Goal: Task Accomplishment & Management: Complete application form

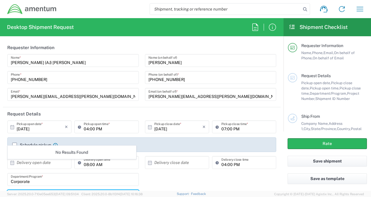
scroll to position [58, 0]
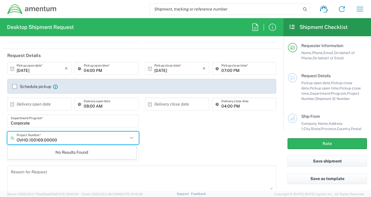
click at [73, 149] on div "No Results Found" at bounding box center [72, 151] width 129 height 13
click at [63, 135] on input "OVHD.100169.00000" at bounding box center [72, 138] width 111 height 10
click at [57, 122] on input "Corporate" at bounding box center [73, 121] width 125 height 10
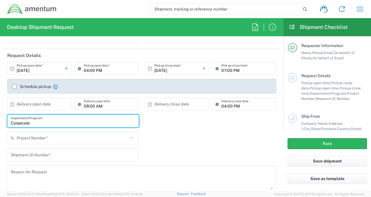
click at [58, 137] on input "text" at bounding box center [72, 138] width 111 height 10
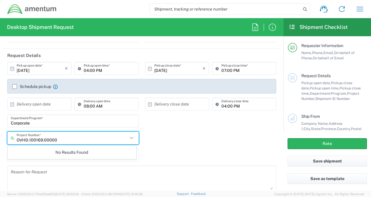
type input "OVHD.100169.00000"
click at [146, 140] on div "OVHD.100169.00000 Project Number * No Results Found" at bounding box center [141, 139] width 275 height 17
click at [57, 137] on input "text" at bounding box center [74, 138] width 114 height 10
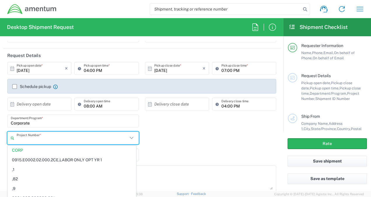
scroll to position [390, 0]
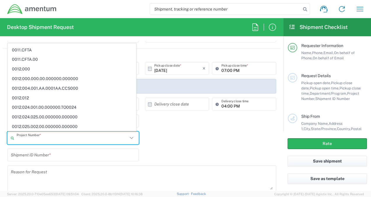
click at [54, 137] on input "text" at bounding box center [72, 138] width 111 height 10
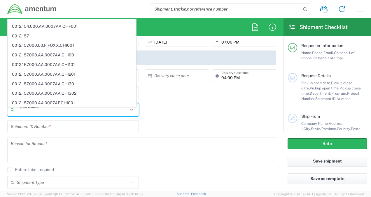
scroll to position [88, 0]
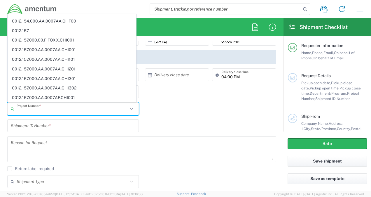
click at [69, 108] on input "text" at bounding box center [72, 109] width 111 height 10
click at [69, 112] on input "text" at bounding box center [72, 109] width 111 height 10
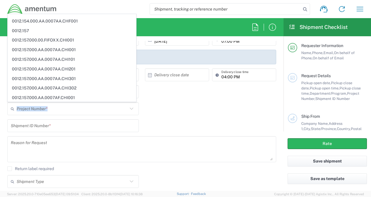
click at [172, 102] on agx-dyncorp-extra-request-details "Corporate Department/Program * Project Number * CORP 0915.E0002.02.000.2CE,LABO…" at bounding box center [141, 110] width 275 height 51
type input "CORP"
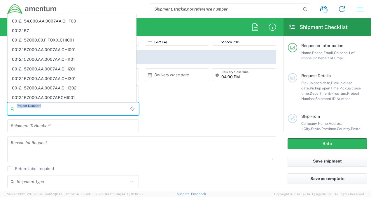
drag, startPoint x: 171, startPoint y: 102, endPoint x: 125, endPoint y: 111, distance: 46.5
click at [125, 111] on input "text" at bounding box center [74, 109] width 114 height 10
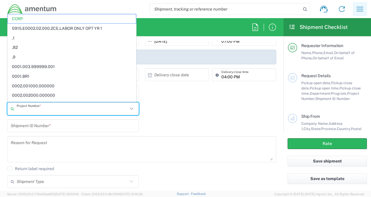
click at [362, 8] on icon "button" at bounding box center [359, 8] width 9 height 9
type input "CORP"
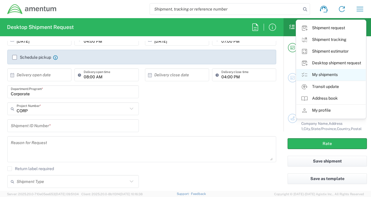
click at [322, 76] on link "My shipments" at bounding box center [330, 75] width 69 height 12
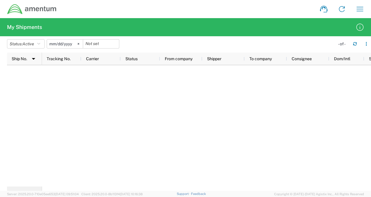
click at [76, 43] on input "[DATE]" at bounding box center [65, 43] width 36 height 9
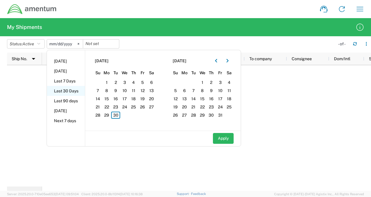
click at [70, 91] on li "Last 30 Days" at bounding box center [66, 91] width 38 height 10
type input "[DATE]"
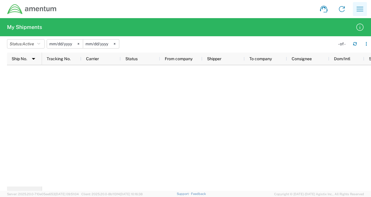
click at [362, 7] on icon "button" at bounding box center [360, 9] width 7 height 4
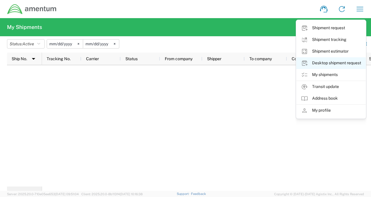
click at [342, 62] on link "Desktop shipment request" at bounding box center [330, 63] width 69 height 12
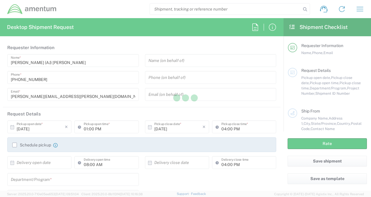
type input "CORP"
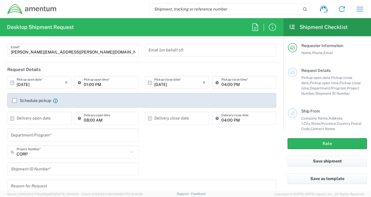
scroll to position [58, 0]
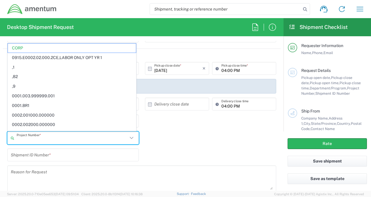
drag, startPoint x: 41, startPoint y: 141, endPoint x: 28, endPoint y: 140, distance: 13.1
click at [28, 140] on input "text" at bounding box center [72, 138] width 111 height 10
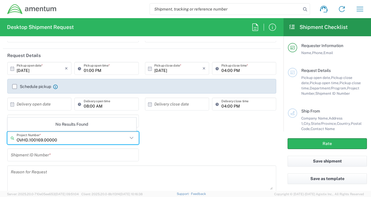
type input "OVHD.100169.00000"
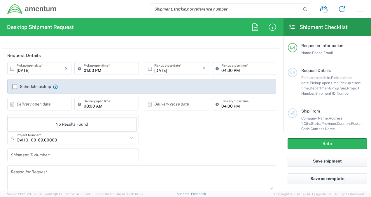
drag, startPoint x: 76, startPoint y: 148, endPoint x: 74, endPoint y: 148, distance: 2.9
click at [76, 148] on div "Shipment ID Number *" at bounding box center [73, 154] width 132 height 13
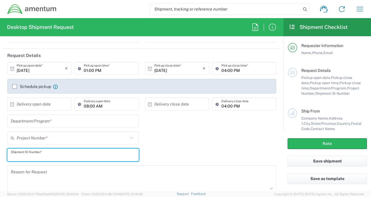
click at [61, 139] on input "text" at bounding box center [72, 138] width 111 height 10
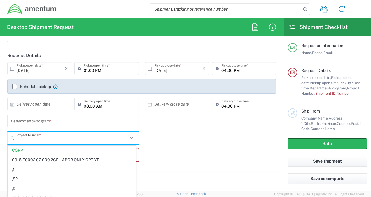
click at [61, 140] on input "text" at bounding box center [72, 138] width 111 height 10
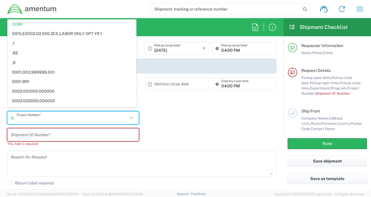
scroll to position [88, 0]
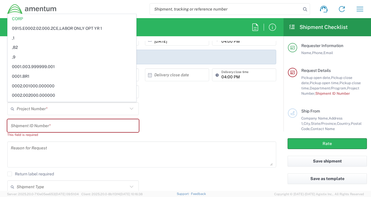
click at [151, 123] on div "Shipment ID Number * This field is required" at bounding box center [141, 130] width 275 height 22
type input "CORP"
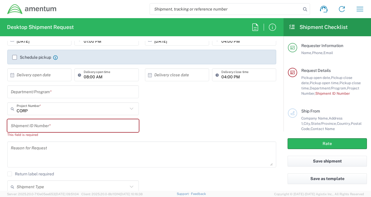
click at [74, 127] on input "text" at bounding box center [73, 125] width 125 height 10
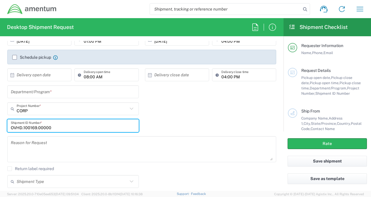
type input "OVHD.100169.00000"
click at [160, 120] on div "OVHD.100169.00000 Shipment ID Number *" at bounding box center [141, 127] width 275 height 17
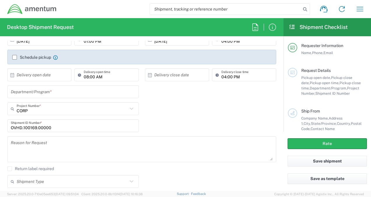
click at [127, 125] on input "OVHD.100169.00000" at bounding box center [73, 125] width 125 height 10
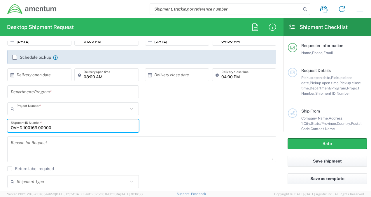
click at [99, 112] on input "text" at bounding box center [72, 109] width 111 height 10
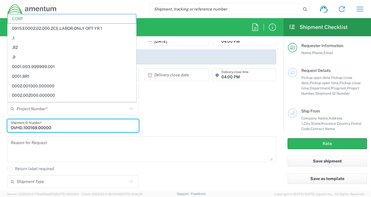
click at [89, 123] on input "OVHD.100169.00000" at bounding box center [73, 125] width 125 height 10
type input "CORP"
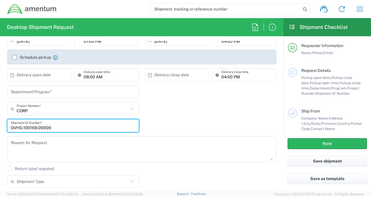
click at [61, 124] on input "OVHD.100169.00000" at bounding box center [73, 125] width 125 height 10
drag, startPoint x: 57, startPoint y: 125, endPoint x: 9, endPoint y: 128, distance: 48.0
click at [10, 128] on div "OVHD.100169.00000 Shipment ID Number *" at bounding box center [73, 125] width 132 height 13
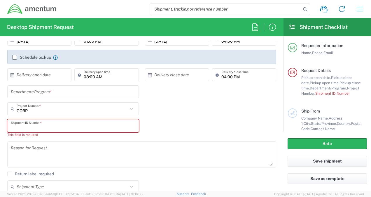
click at [33, 114] on div "CORP Project Number *" at bounding box center [73, 108] width 132 height 13
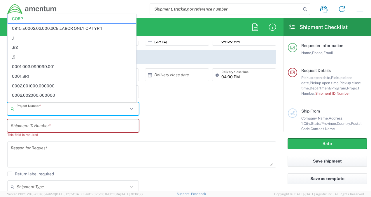
click at [165, 111] on div "Project Number * CORP 0915.E0002.02.000.2CE,LABOR ONLY OPT YR 1 ,1 ,82 ,9 0001.…" at bounding box center [141, 110] width 275 height 17
type input "CORP"
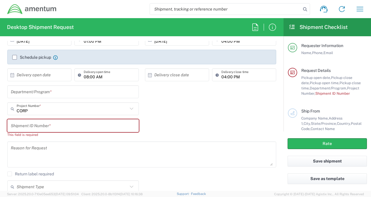
click at [138, 112] on div "CORP Project Number * CORP 0915.E0002.02.000.2CE,LABOR ONLY OPT YR 1 ,1 ,82 ,9 …" at bounding box center [73, 110] width 138 height 17
click at [56, 109] on input "text" at bounding box center [72, 109] width 111 height 10
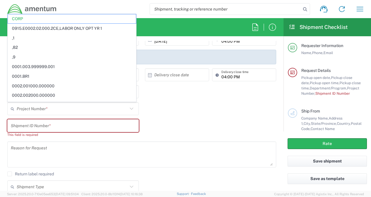
click at [168, 98] on div "Department/Program *" at bounding box center [141, 93] width 275 height 17
type input "CORP"
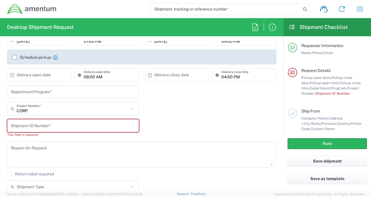
click at [83, 94] on input "text" at bounding box center [73, 92] width 125 height 10
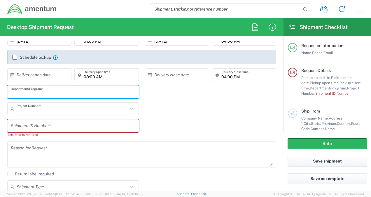
click at [83, 109] on input "text" at bounding box center [72, 109] width 111 height 10
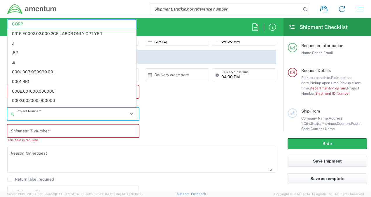
click at [13, 114] on icon at bounding box center [14, 113] width 6 height 9
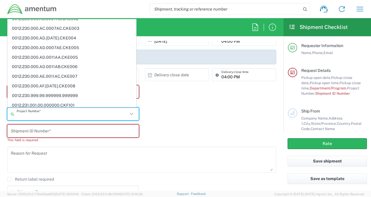
scroll to position [9618, 0]
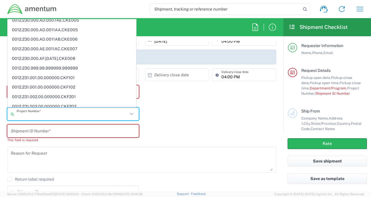
click at [81, 113] on input "text" at bounding box center [72, 114] width 111 height 10
type input "o"
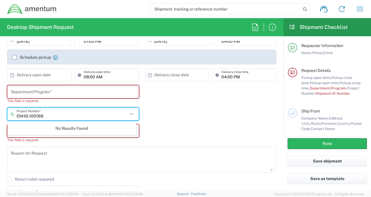
scroll to position [0, 0]
click at [55, 114] on input "OVHD.100169.0000001" at bounding box center [72, 114] width 111 height 10
click at [75, 115] on input "OVHD.100169.00000.01" at bounding box center [72, 114] width 111 height 10
type input "OVHD.100169.00000.01"
click at [129, 113] on icon at bounding box center [132, 114] width 8 height 8
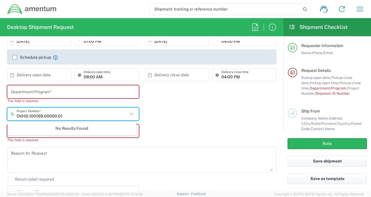
click at [158, 114] on div "OVHD.100169.00000.01 Project Number * No Results Found" at bounding box center [141, 115] width 275 height 17
